Goal: Find contact information: Find contact information

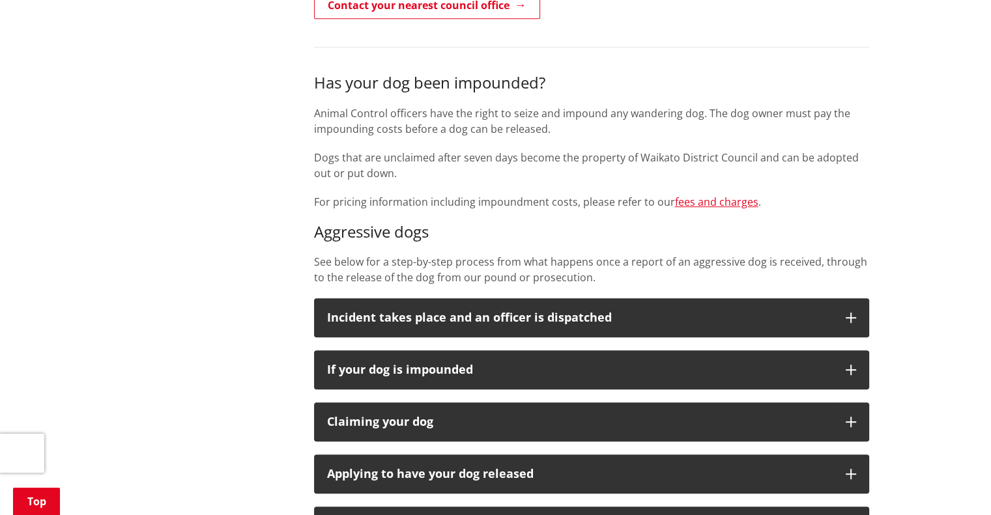
scroll to position [625, 0]
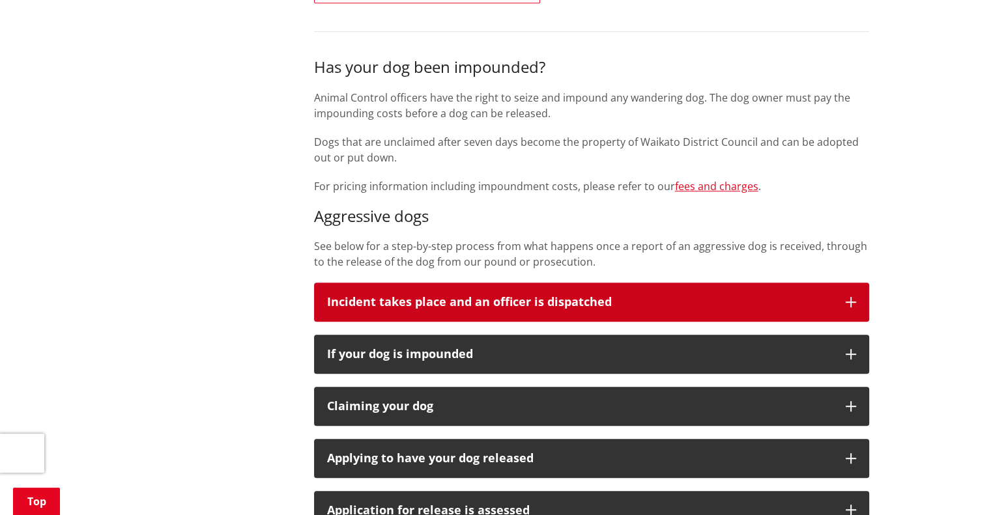
click at [438, 296] on p "Incident takes place and an officer is dispatched" at bounding box center [579, 302] width 505 height 13
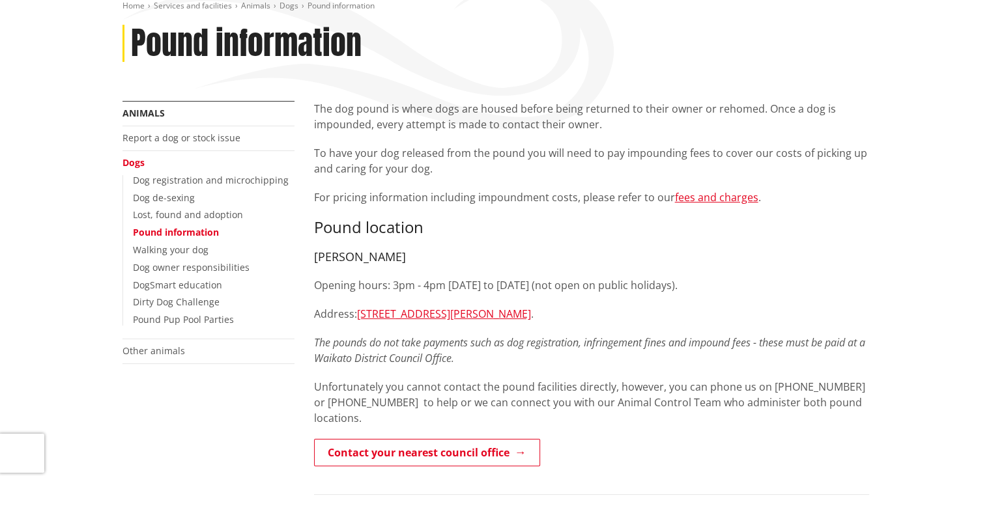
scroll to position [0, 0]
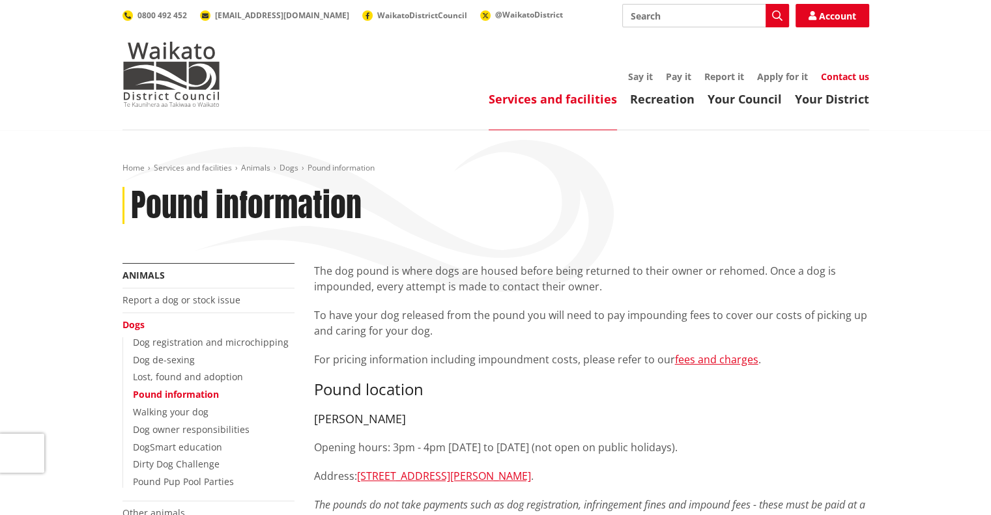
click at [846, 71] on link "Contact us" at bounding box center [845, 76] width 48 height 12
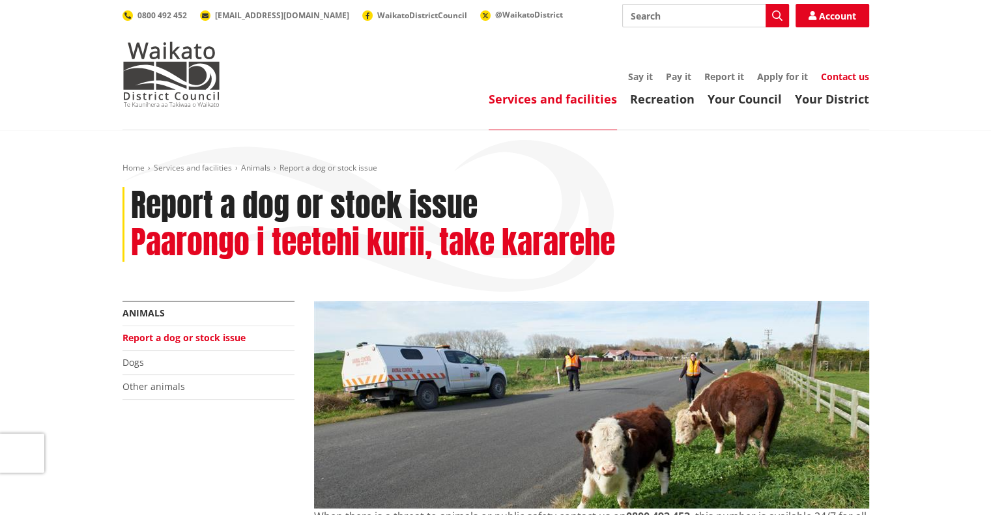
click at [845, 74] on link "Contact us" at bounding box center [845, 76] width 48 height 12
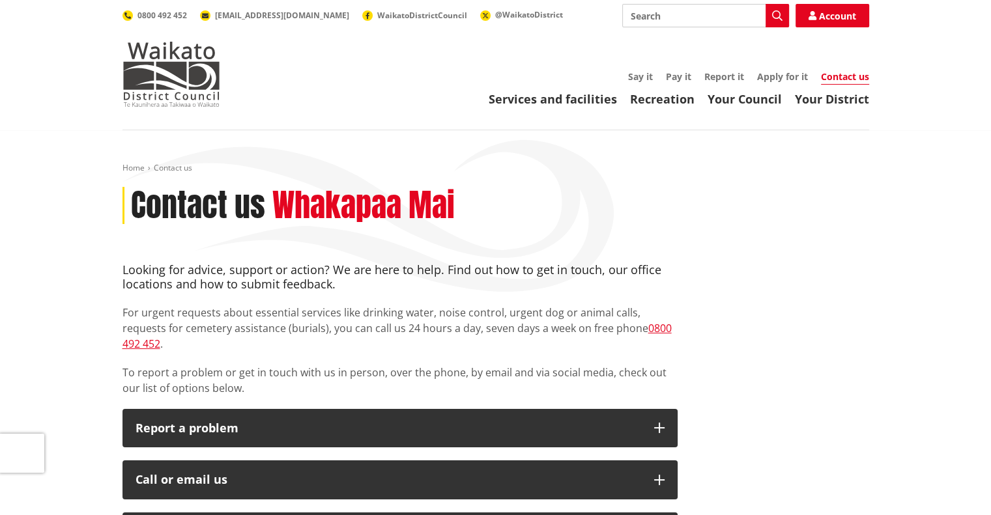
click at [845, 74] on link "Contact us" at bounding box center [845, 77] width 48 height 14
